Goal: Find specific page/section: Find specific page/section

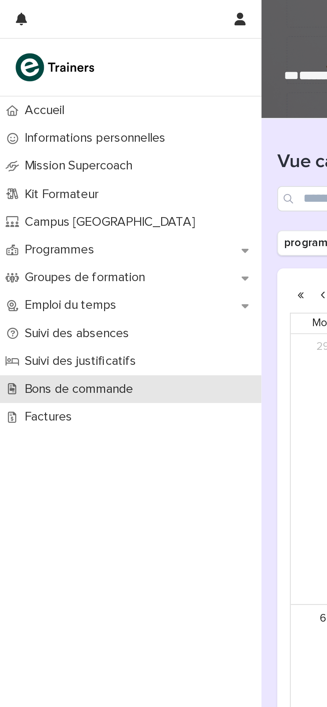
click at [49, 158] on div "Bons de commande" at bounding box center [55, 164] width 110 height 12
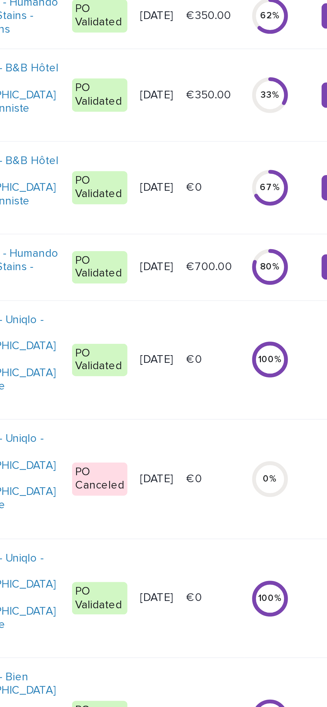
scroll to position [312, 0]
